Goal: Navigation & Orientation: Find specific page/section

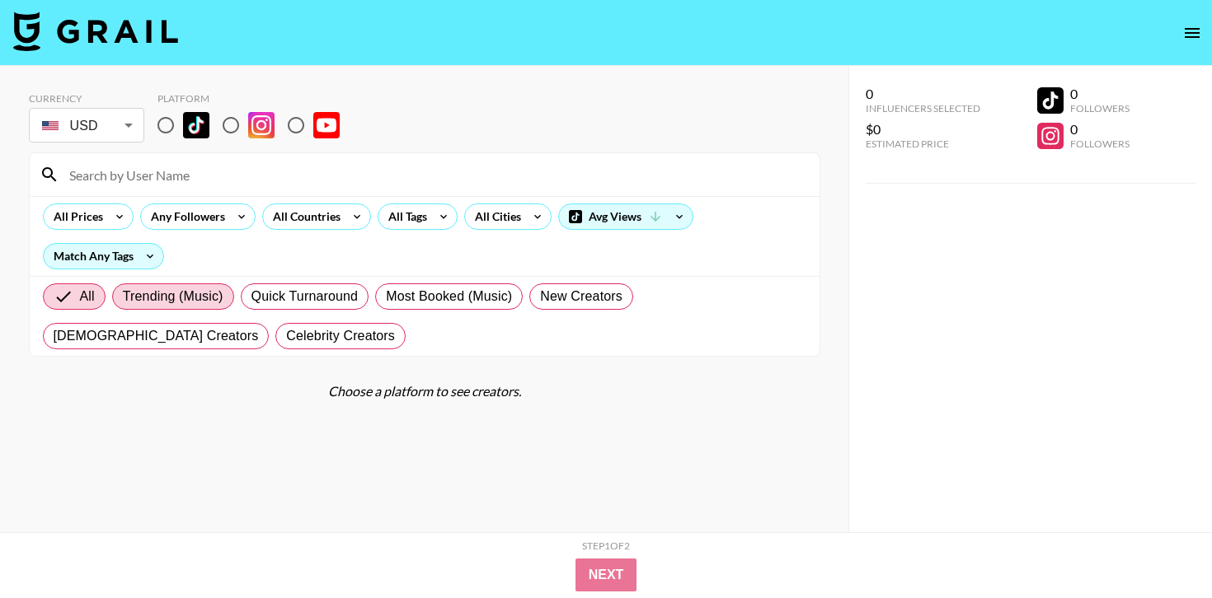
click at [204, 297] on span "Trending (Music)" at bounding box center [173, 297] width 101 height 20
click at [123, 297] on input "Trending (Music)" at bounding box center [123, 297] width 0 height 0
radio input "true"
click at [481, 292] on span "Most Booked (Music)" at bounding box center [449, 297] width 126 height 20
click at [386, 297] on input "Most Booked (Music)" at bounding box center [386, 297] width 0 height 0
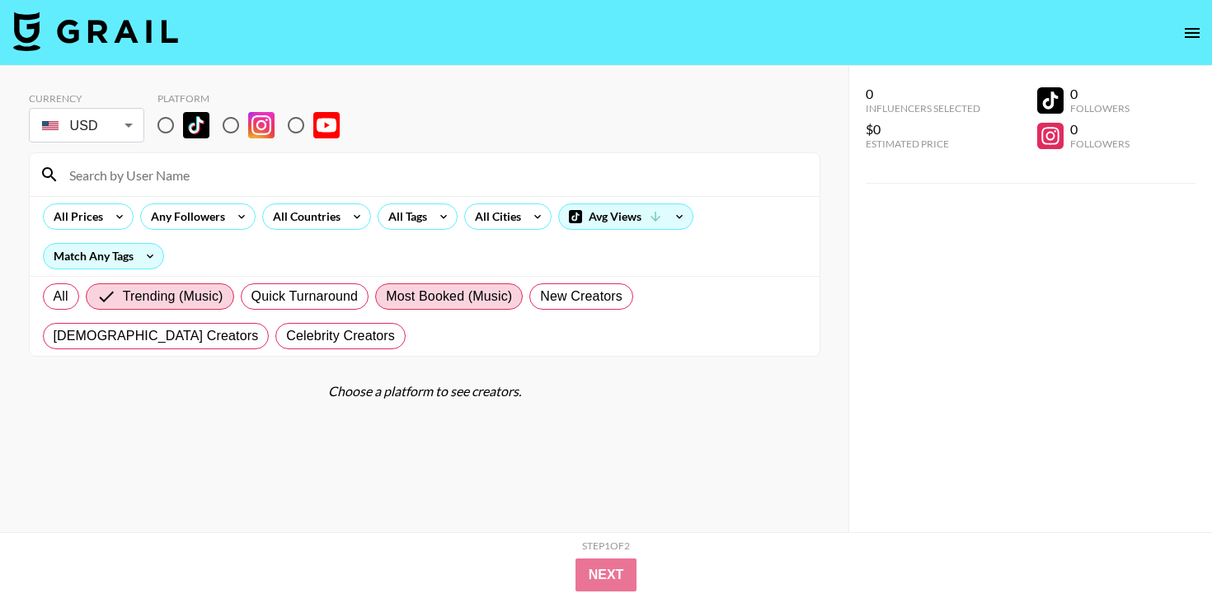
radio input "true"
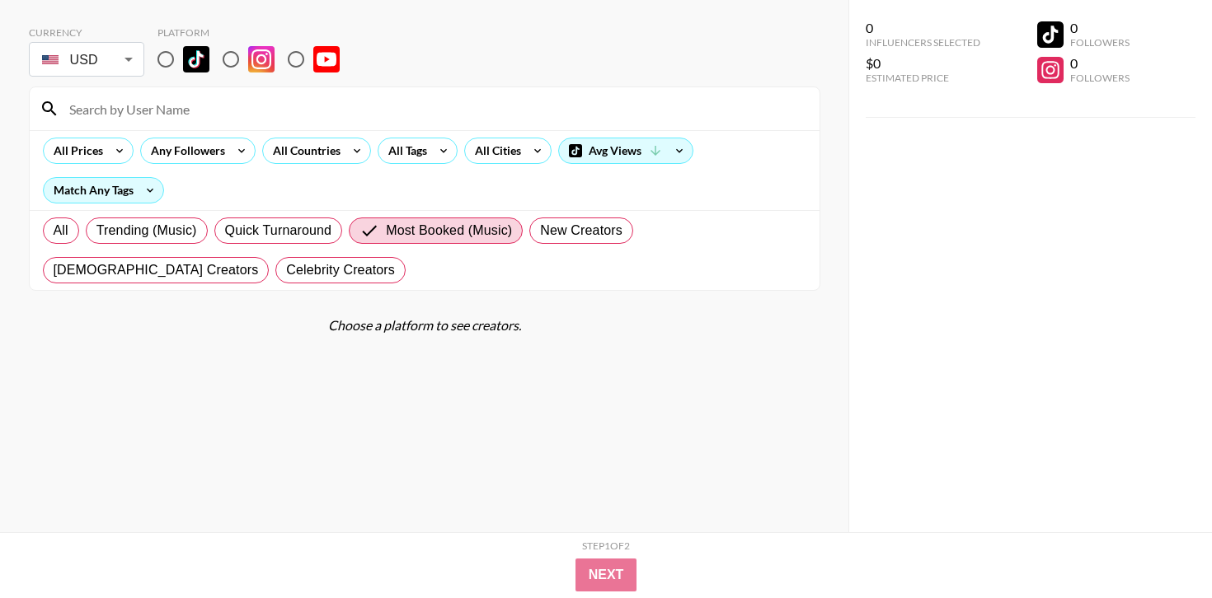
click at [295, 57] on input "radio" at bounding box center [296, 59] width 35 height 35
radio input "true"
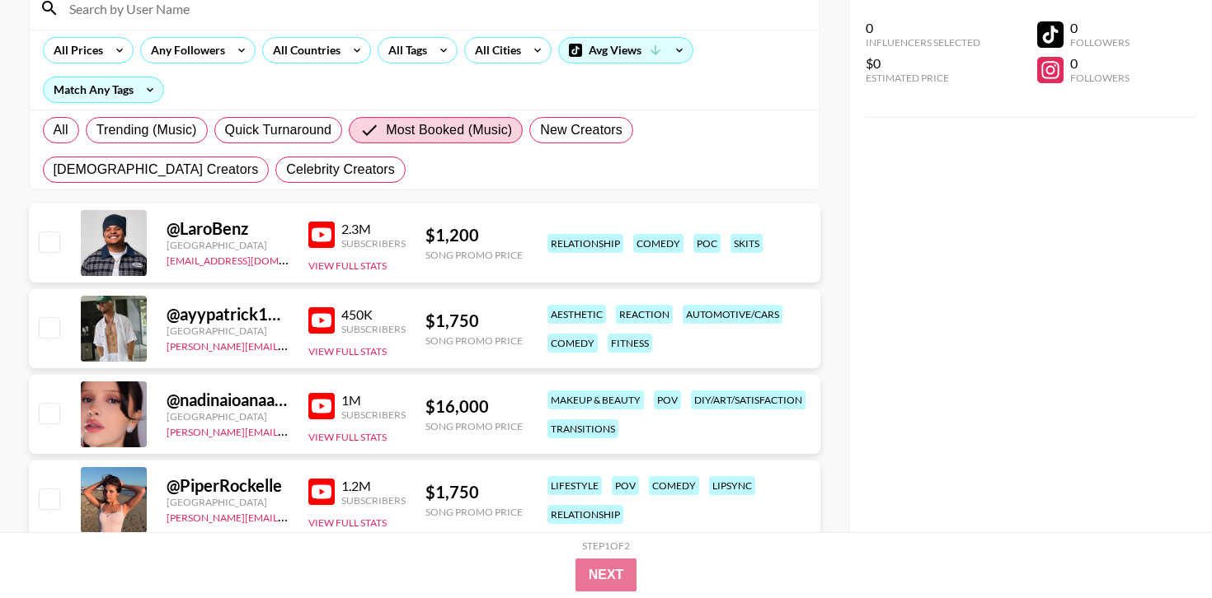
scroll to position [180, 0]
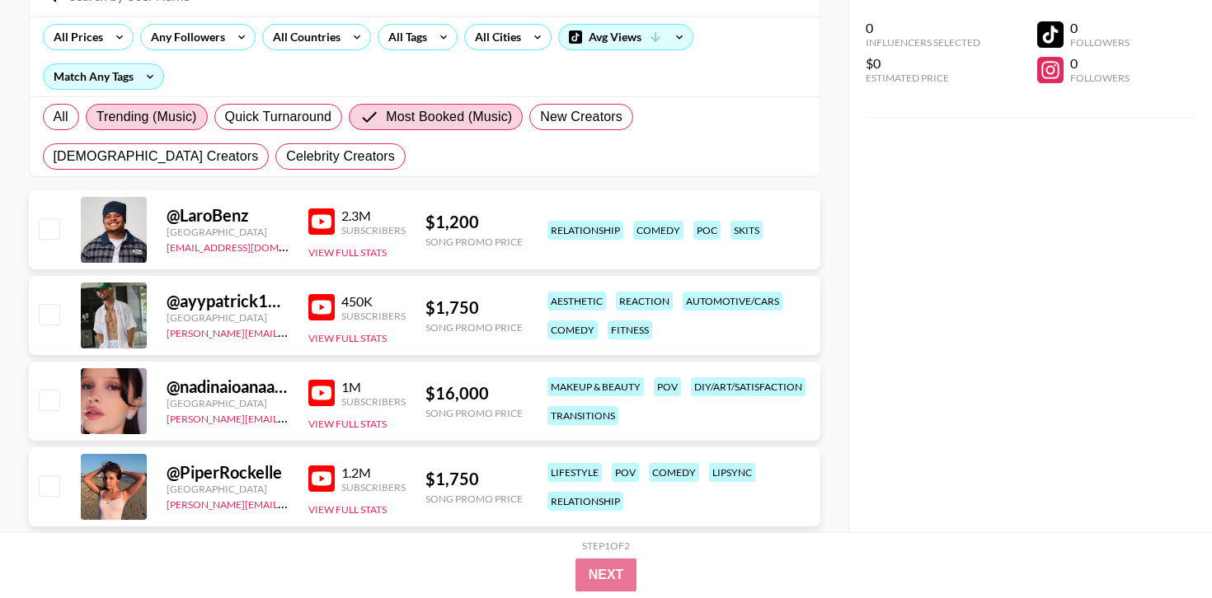
click at [193, 119] on span "Trending (Music)" at bounding box center [146, 117] width 101 height 20
click at [96, 117] on input "Trending (Music)" at bounding box center [96, 117] width 0 height 0
radio input "true"
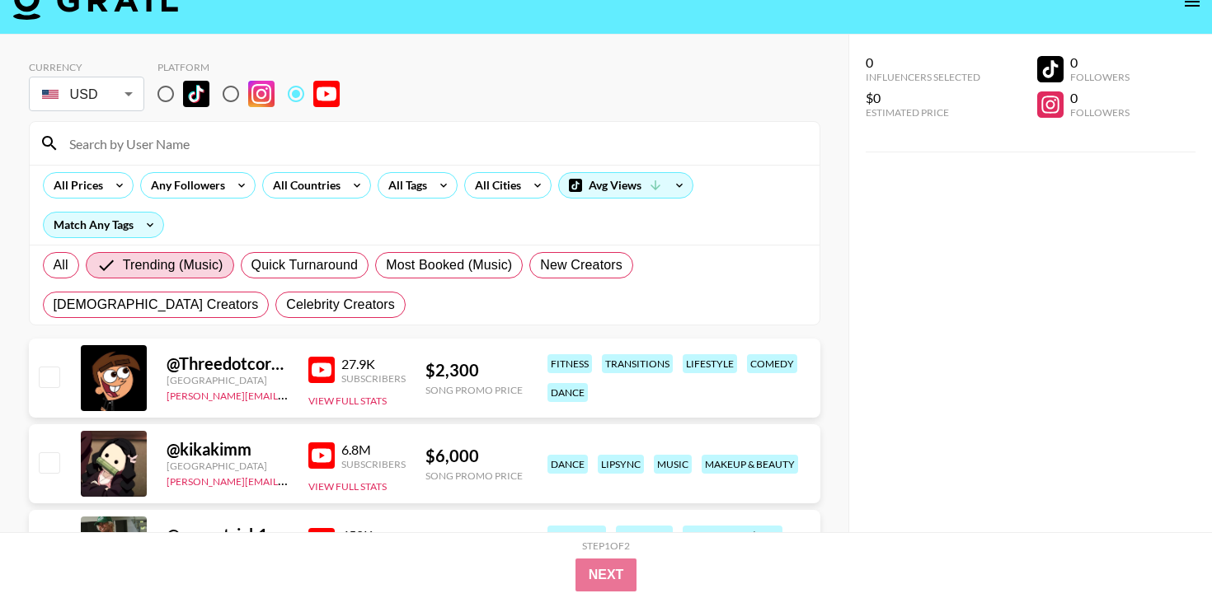
scroll to position [0, 0]
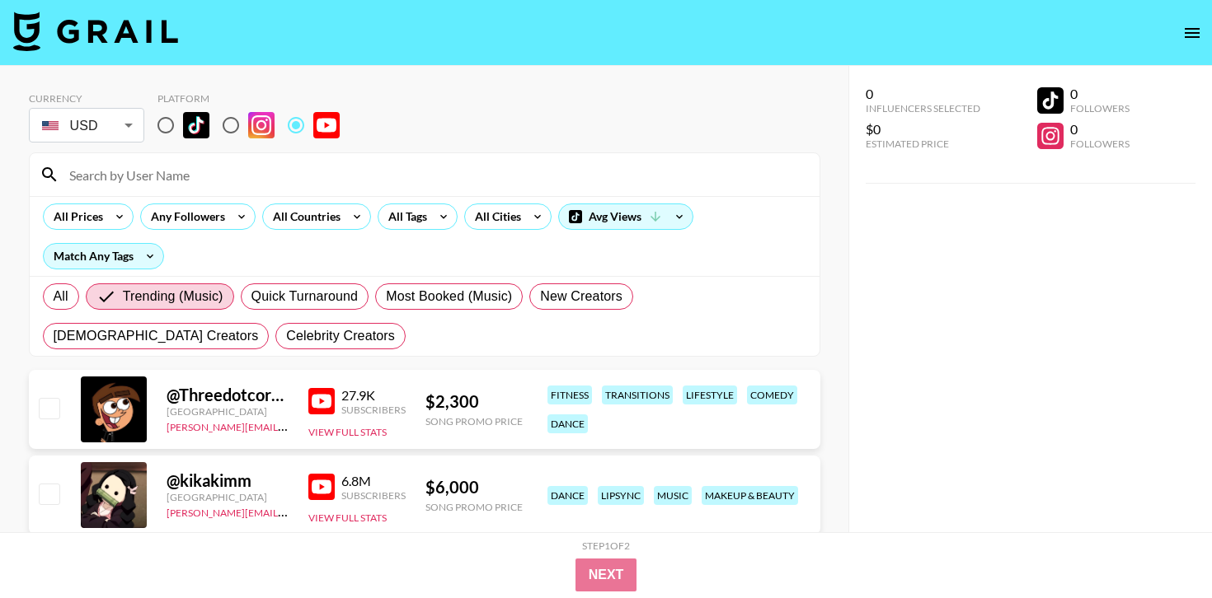
click at [795, 110] on div "Currency USD USD ​ Platform" at bounding box center [424, 119] width 791 height 54
